Goal: Find specific page/section: Find specific page/section

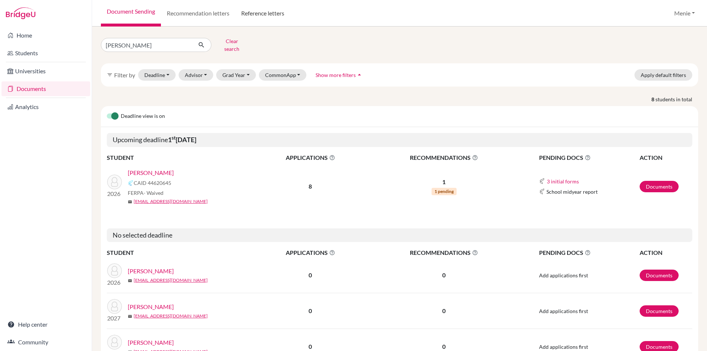
click at [268, 12] on link "Reference letters" at bounding box center [262, 13] width 55 height 26
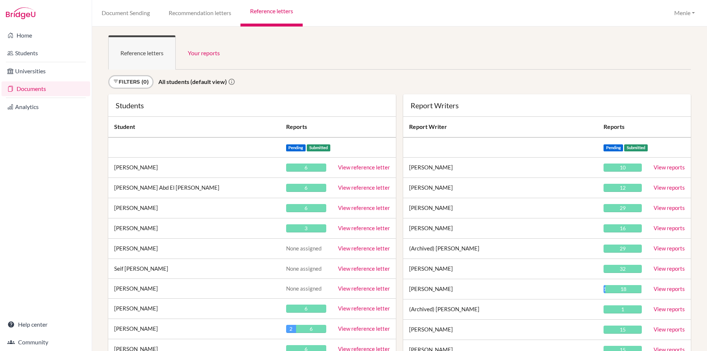
scroll to position [8334, 0]
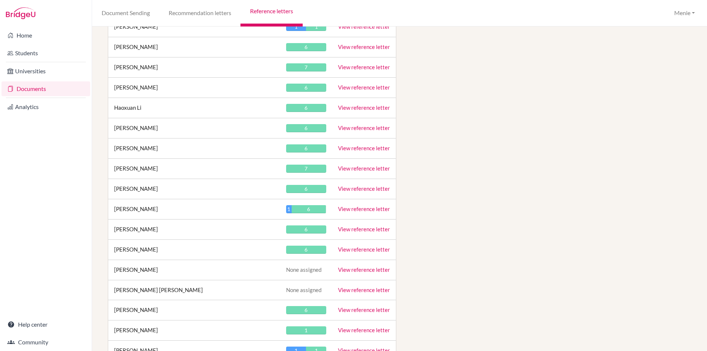
click at [356, 189] on link "View reference letter" at bounding box center [364, 188] width 52 height 7
